Goal: Task Accomplishment & Management: Manage account settings

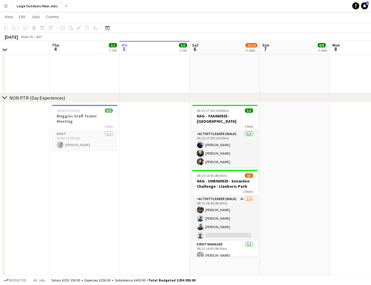
scroll to position [400, 0]
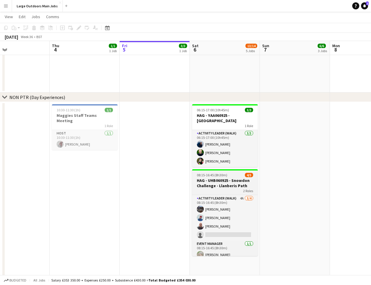
click at [207, 182] on h3 "HAG - UHB060925 - Snowdon Challenge - Llanberis Path" at bounding box center [225, 183] width 66 height 11
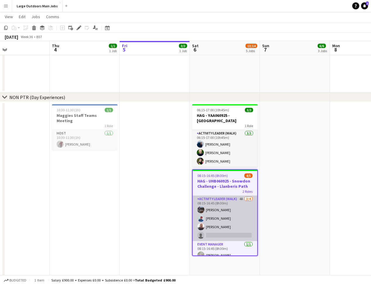
click at [224, 223] on app-card-role "Activity Leader (Walk) 4A [DATE] 08:15-16:45 (8h30m) [PERSON_NAME] [PERSON_NAME…" at bounding box center [224, 218] width 64 height 45
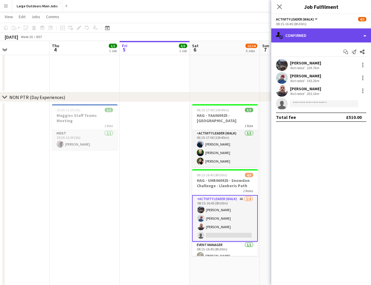
click at [327, 35] on div "single-neutral-actions-check-2 Confirmed" at bounding box center [321, 35] width 100 height 14
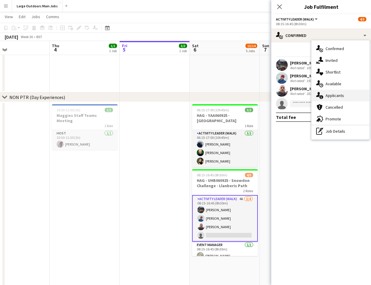
click at [331, 93] on span "Applicants" at bounding box center [334, 95] width 18 height 5
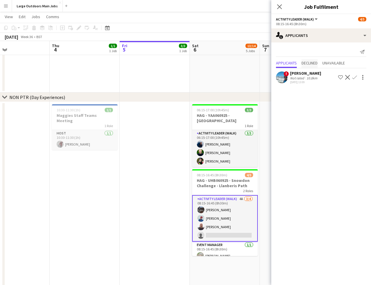
click at [308, 63] on span "Declined" at bounding box center [309, 63] width 16 height 4
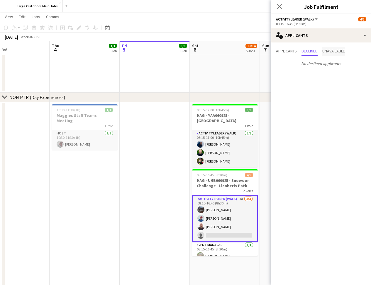
click at [333, 53] on span "Unavailable" at bounding box center [333, 51] width 23 height 4
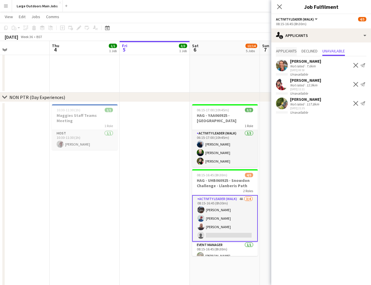
click at [290, 52] on span "Applicants" at bounding box center [286, 51] width 21 height 4
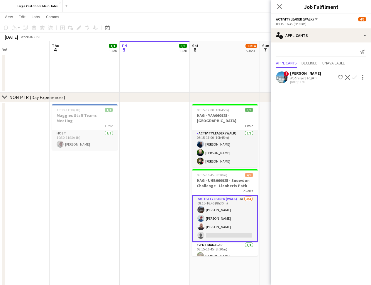
click at [280, 79] on app-user-avatar at bounding box center [282, 77] width 12 height 12
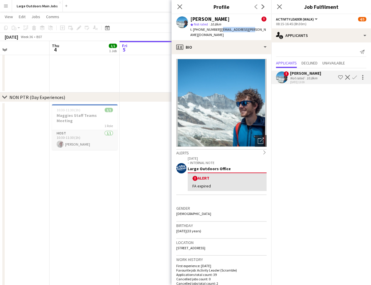
drag, startPoint x: 220, startPoint y: 30, endPoint x: 248, endPoint y: 30, distance: 28.1
click at [248, 30] on span "| [EMAIL_ADDRESS][PERSON_NAME][DOMAIN_NAME]" at bounding box center [228, 32] width 76 height 10
click at [179, 6] on icon at bounding box center [180, 7] width 6 height 6
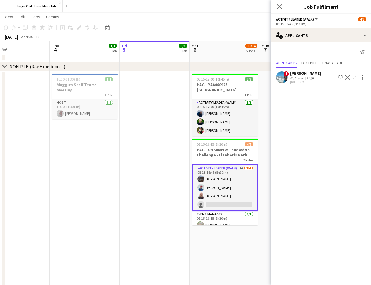
scroll to position [6, 0]
